Goal: Entertainment & Leisure: Consume media (video, audio)

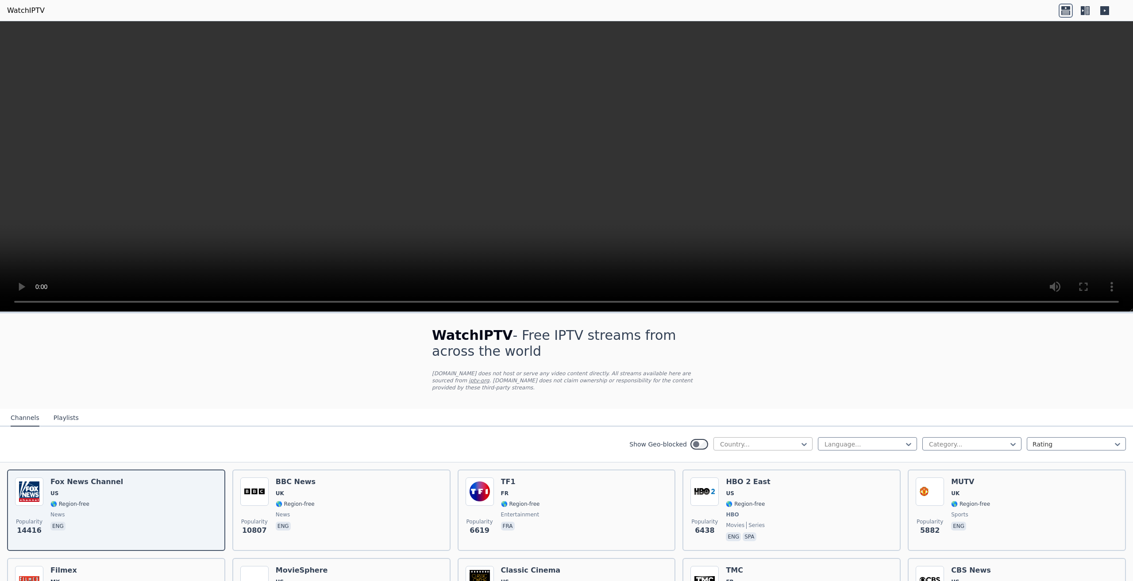
click at [747, 440] on div at bounding box center [759, 444] width 81 height 9
type input "**"
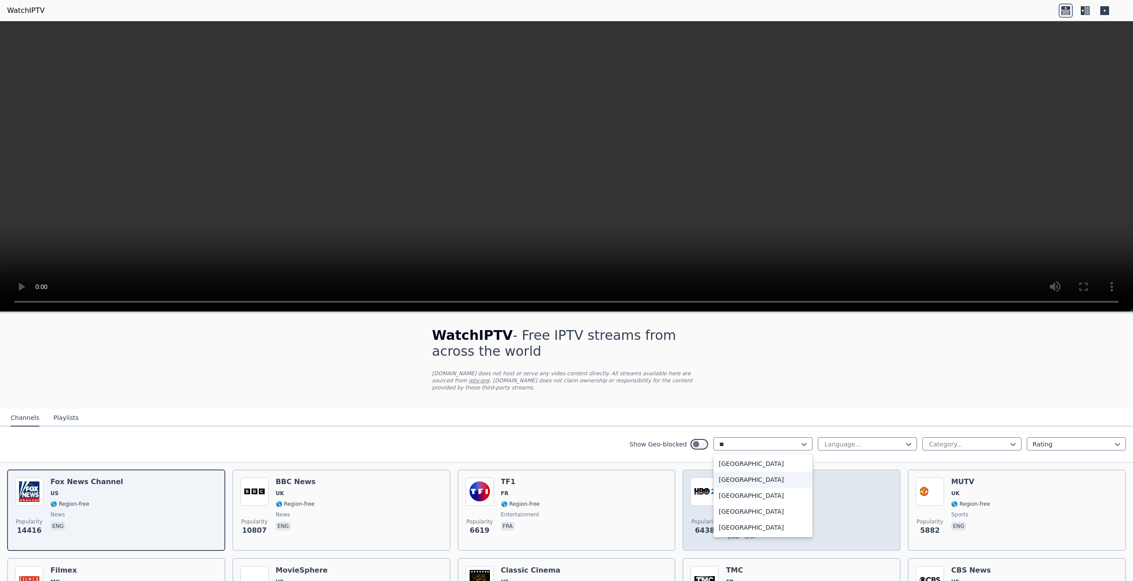
click at [745, 475] on div "[GEOGRAPHIC_DATA]" at bounding box center [762, 480] width 99 height 16
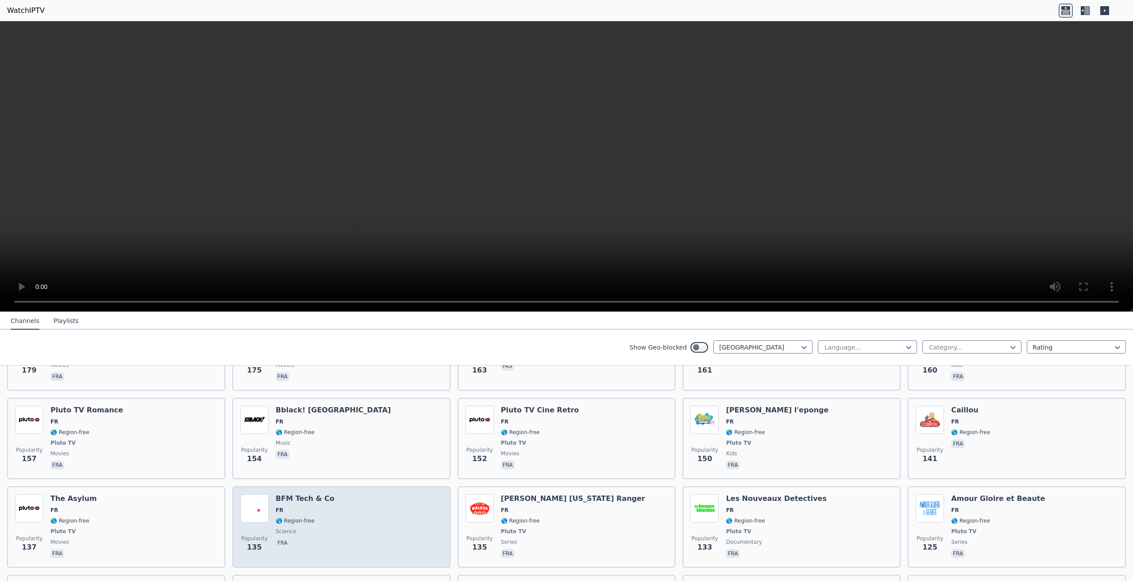
scroll to position [752, 0]
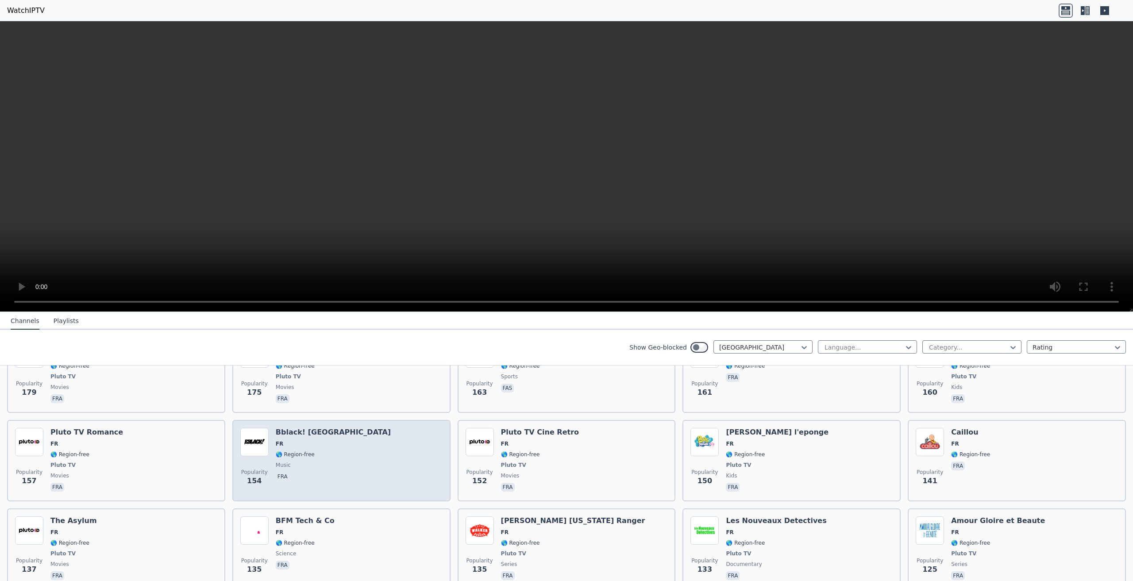
click at [392, 438] on div "Popularity 154 Bblack! [GEOGRAPHIC_DATA] FR 🌎 Region-free music fra" at bounding box center [341, 460] width 202 height 65
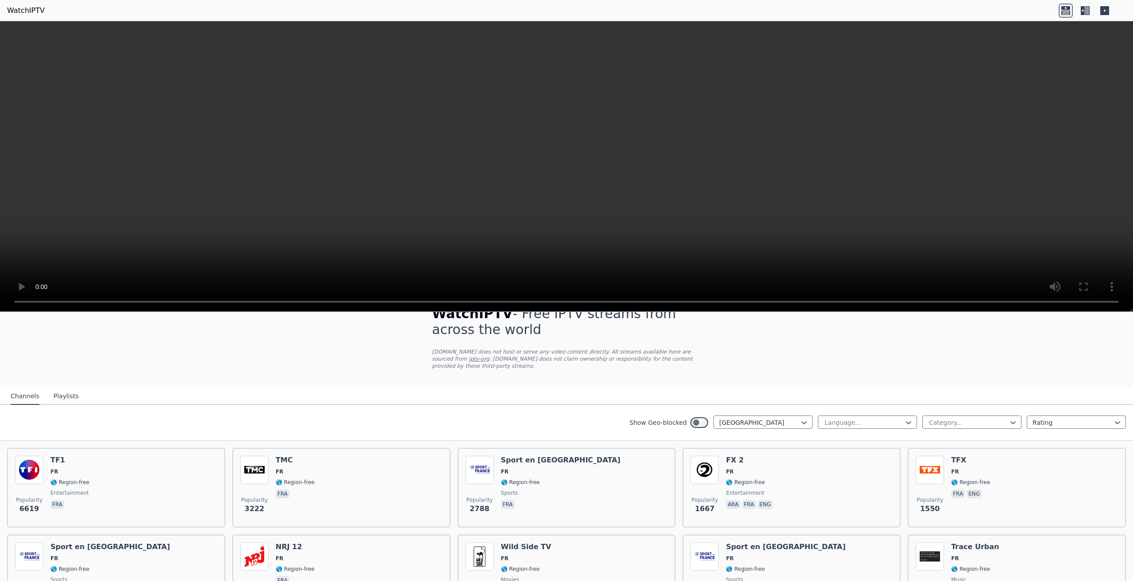
scroll to position [0, 0]
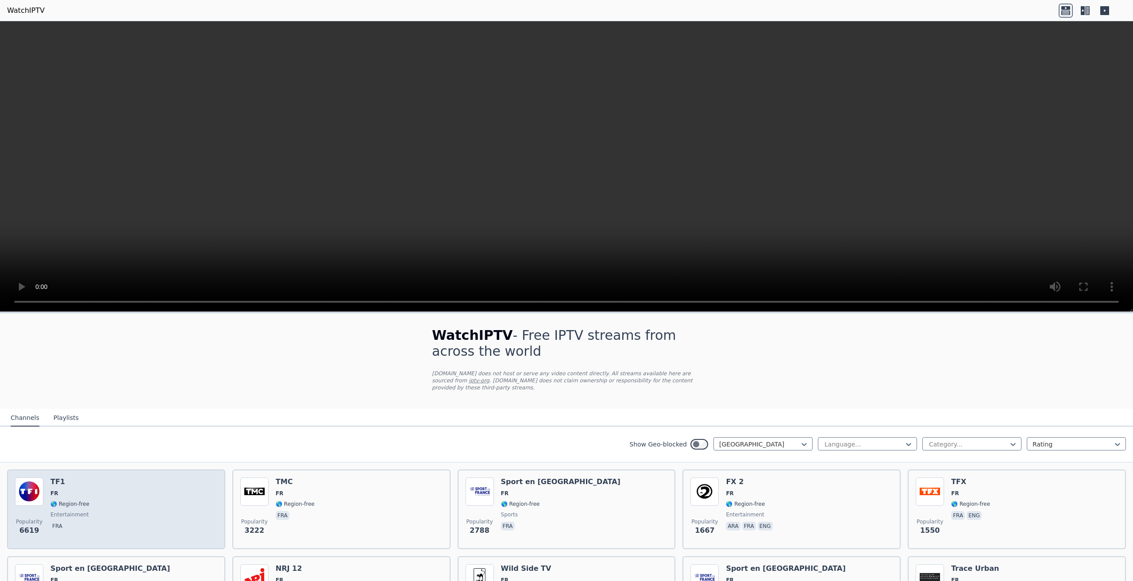
click at [107, 482] on div "Popularity 6619 TF1 FR 🌎 Region-free entertainment fra" at bounding box center [116, 510] width 202 height 64
click at [42, 497] on img at bounding box center [29, 492] width 28 height 28
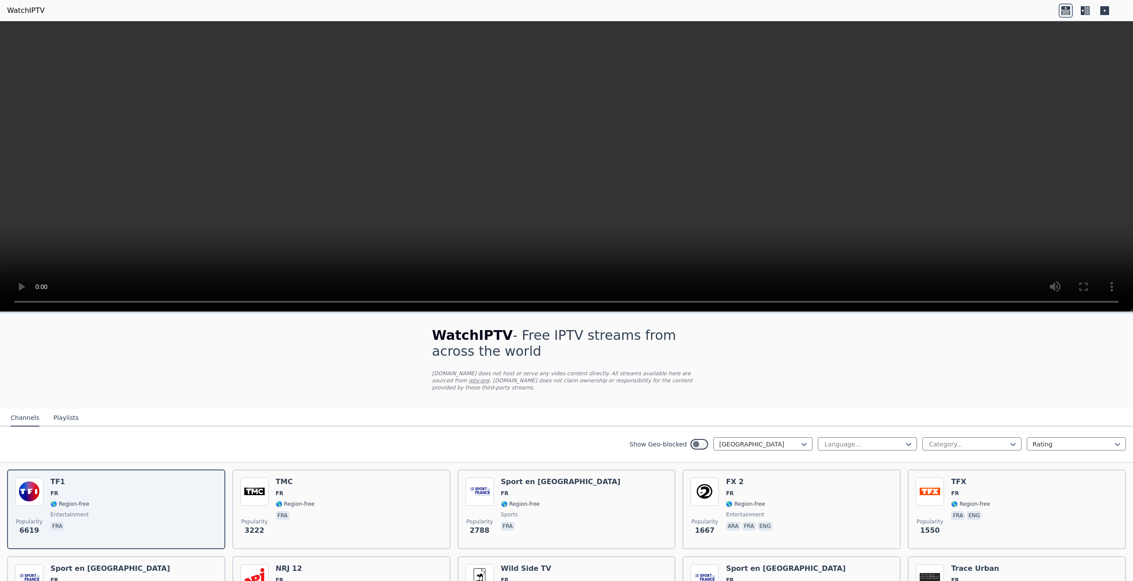
click at [59, 414] on button "Playlists" at bounding box center [66, 418] width 25 height 17
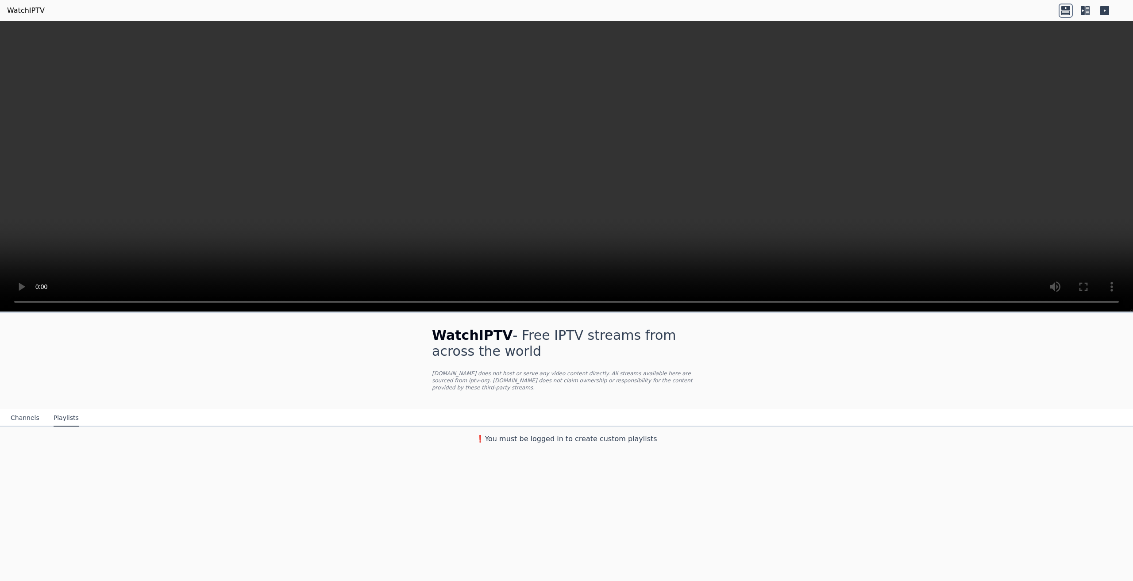
drag, startPoint x: 22, startPoint y: 416, endPoint x: 46, endPoint y: 404, distance: 27.3
click at [22, 415] on button "Channels" at bounding box center [25, 418] width 29 height 17
